Goal: Task Accomplishment & Management: Use online tool/utility

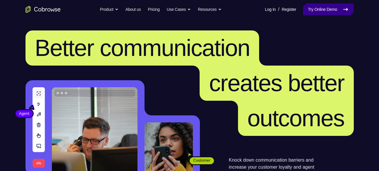
click at [316, 8] on link "Try Online Demo" at bounding box center [328, 10] width 50 height 12
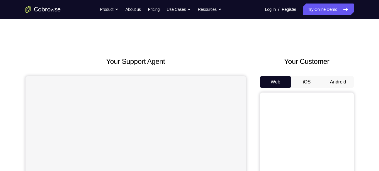
click at [334, 81] on button "Android" at bounding box center [338, 82] width 31 height 12
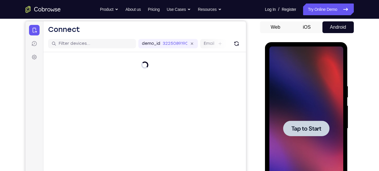
click at [307, 126] on span "Tap to Start" at bounding box center [307, 129] width 30 height 6
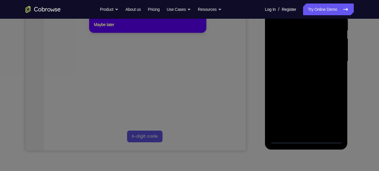
scroll to position [109, 0]
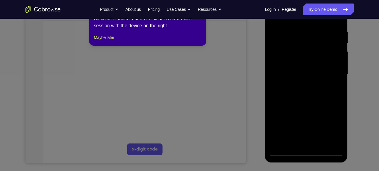
click at [308, 87] on icon at bounding box center [192, 85] width 384 height 171
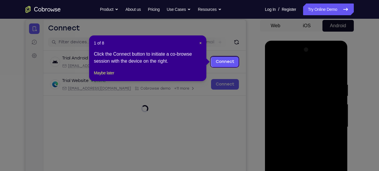
scroll to position [56, 0]
click at [202, 42] on span "×" at bounding box center [200, 43] width 2 height 5
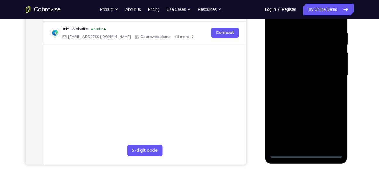
scroll to position [120, 0]
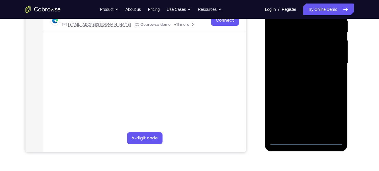
click at [304, 140] on div at bounding box center [307, 63] width 74 height 164
click at [331, 111] on div at bounding box center [307, 63] width 74 height 164
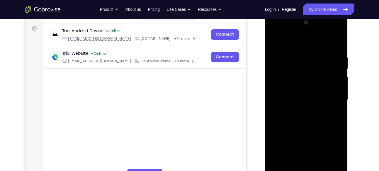
scroll to position [82, 0]
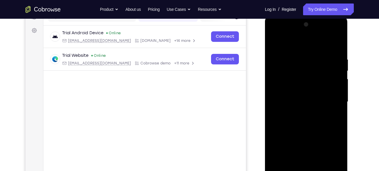
click at [293, 47] on div at bounding box center [307, 102] width 74 height 164
click at [301, 69] on div at bounding box center [307, 102] width 74 height 164
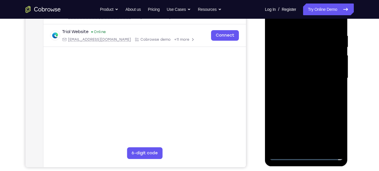
scroll to position [106, 0]
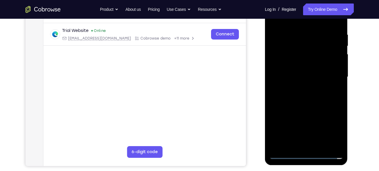
click at [333, 133] on div at bounding box center [307, 77] width 74 height 164
click at [310, 109] on div at bounding box center [307, 77] width 74 height 164
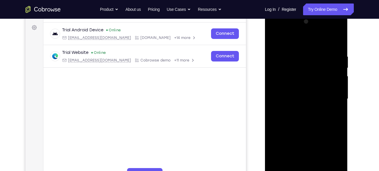
click at [300, 114] on div at bounding box center [307, 99] width 74 height 164
click at [314, 99] on div at bounding box center [307, 99] width 74 height 164
click at [295, 77] on div at bounding box center [307, 99] width 74 height 164
click at [299, 97] on div at bounding box center [307, 99] width 74 height 164
click at [313, 165] on div at bounding box center [307, 99] width 74 height 164
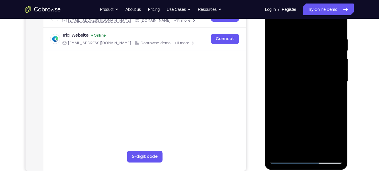
scroll to position [103, 0]
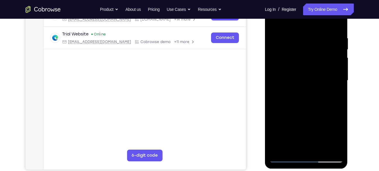
click at [328, 148] on div at bounding box center [307, 81] width 74 height 164
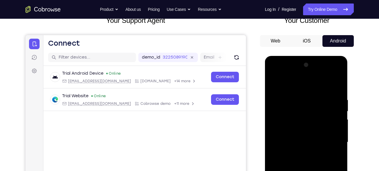
scroll to position [40, 0]
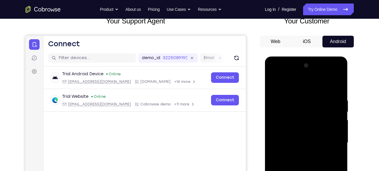
click at [275, 129] on div at bounding box center [307, 143] width 74 height 164
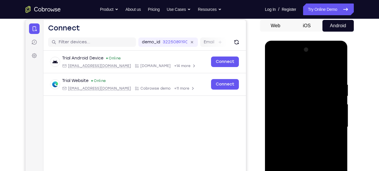
scroll to position [57, 0]
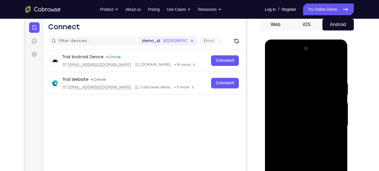
drag, startPoint x: 314, startPoint y: 150, endPoint x: 313, endPoint y: 119, distance: 31.1
click at [313, 119] on div at bounding box center [307, 126] width 74 height 164
click at [313, 114] on div at bounding box center [307, 126] width 74 height 164
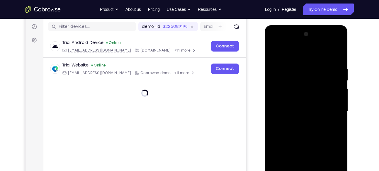
scroll to position [71, 0]
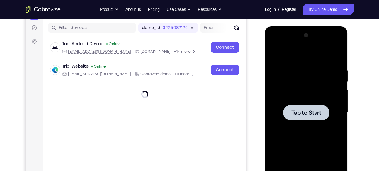
click at [296, 113] on span "Tap to Start" at bounding box center [307, 113] width 30 height 6
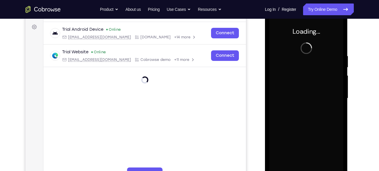
scroll to position [83, 0]
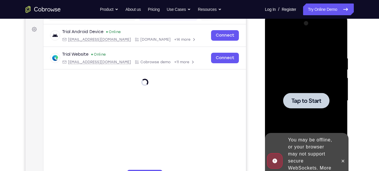
click at [303, 94] on div at bounding box center [306, 101] width 46 height 16
click at [304, 101] on span "Tap to Start" at bounding box center [307, 101] width 30 height 6
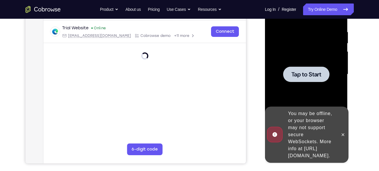
scroll to position [109, 0]
